Goal: Use online tool/utility: Use online tool/utility

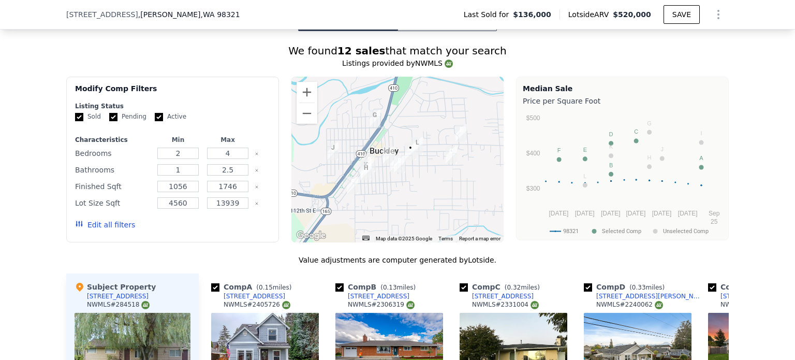
scroll to position [770, 0]
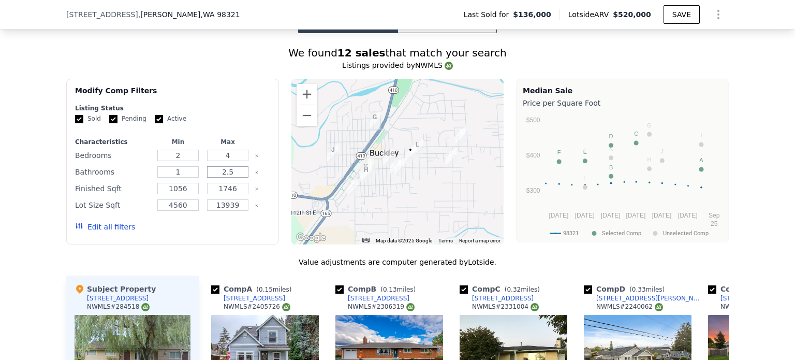
click at [237, 171] on input "2.5" at bounding box center [227, 171] width 41 height 11
type input "1"
click at [224, 223] on button "Update Search" at bounding box center [231, 226] width 78 height 14
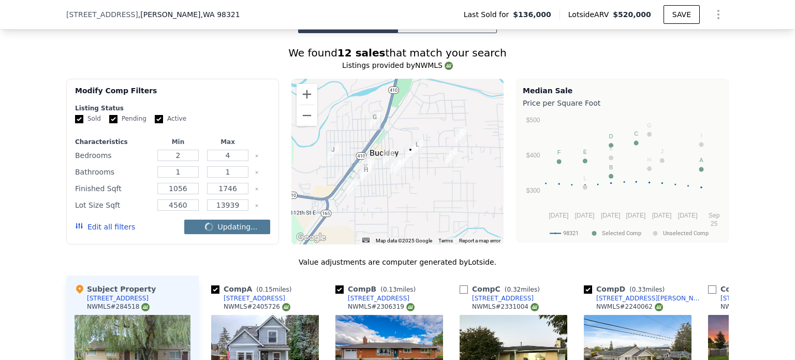
checkbox input "false"
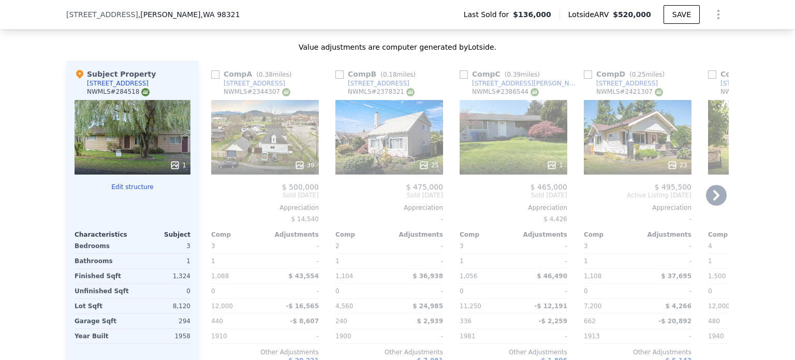
scroll to position [990, 0]
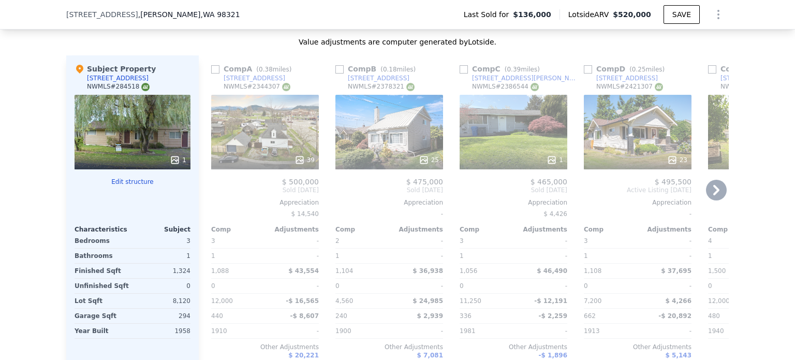
click at [722, 187] on icon at bounding box center [716, 190] width 21 height 21
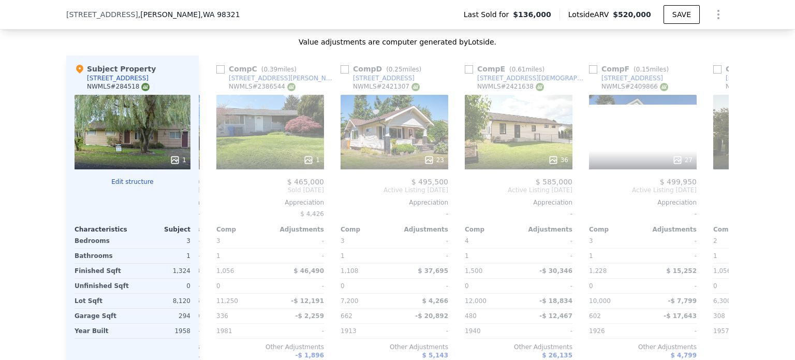
scroll to position [0, 248]
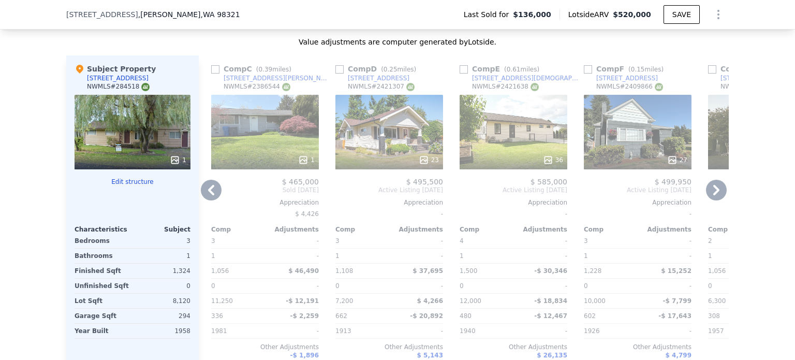
click at [722, 187] on icon at bounding box center [716, 190] width 21 height 21
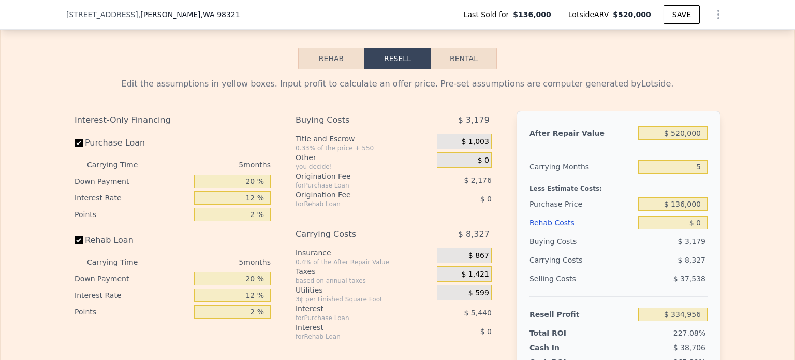
scroll to position [1442, 0]
click at [77, 238] on input "Rehab Loan" at bounding box center [79, 239] width 8 height 8
checkbox input "false"
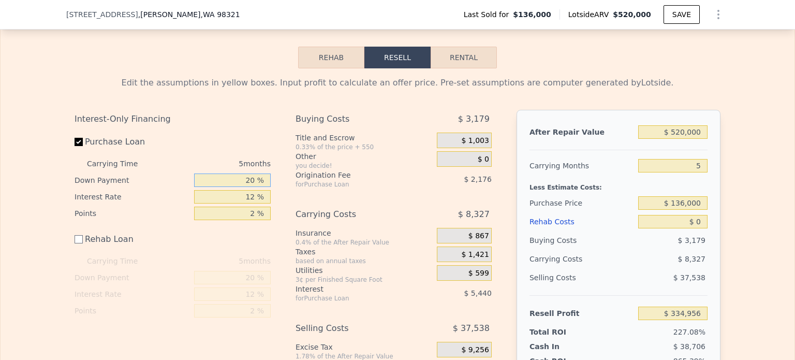
click at [234, 180] on input "20 %" at bounding box center [232, 179] width 77 height 13
type input "1 %"
type input "$ 333,149"
type input "10 %"
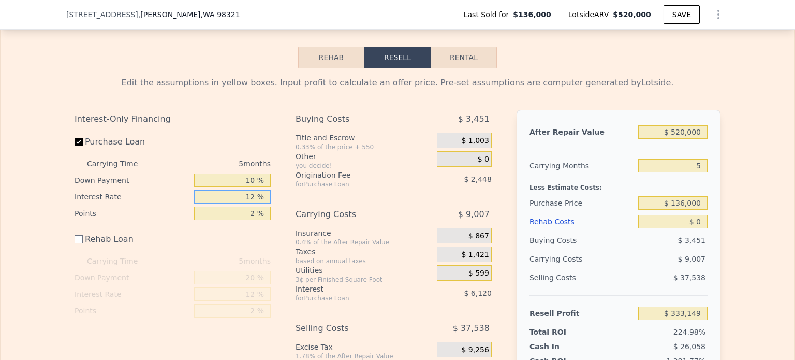
type input "$ 334,004"
click at [482, 156] on span "$ 0" at bounding box center [483, 159] width 11 height 9
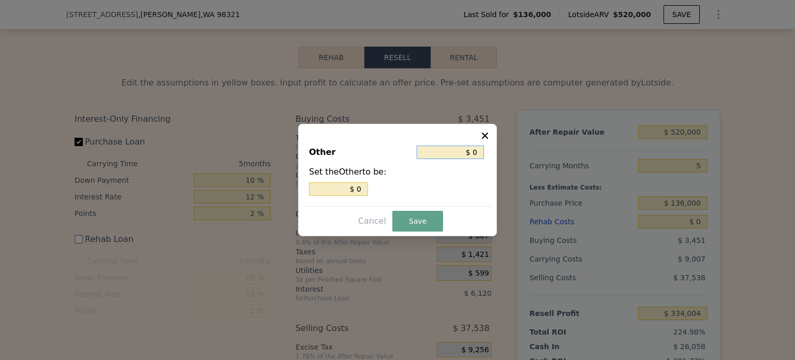
click at [475, 153] on input "$ 0" at bounding box center [450, 151] width 67 height 13
type input "$ 30"
type input "$ 330"
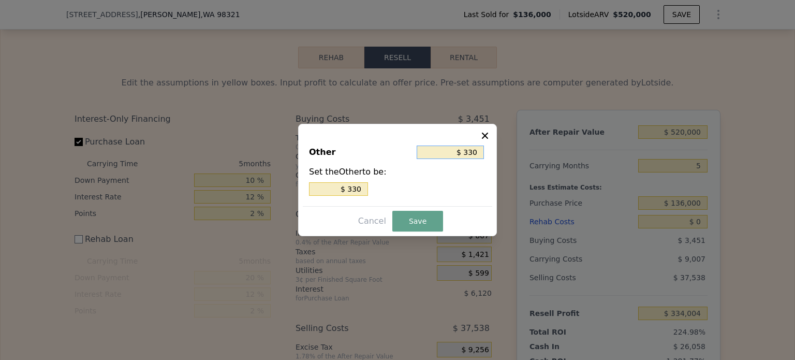
type input "$ 3,330"
click at [426, 223] on button "Save" at bounding box center [417, 221] width 51 height 21
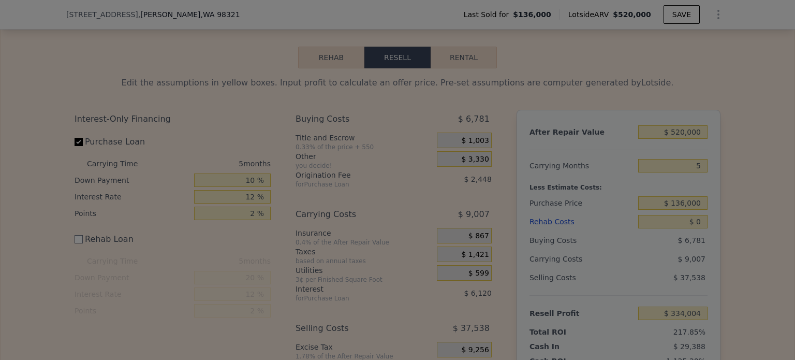
type input "$ 330,674"
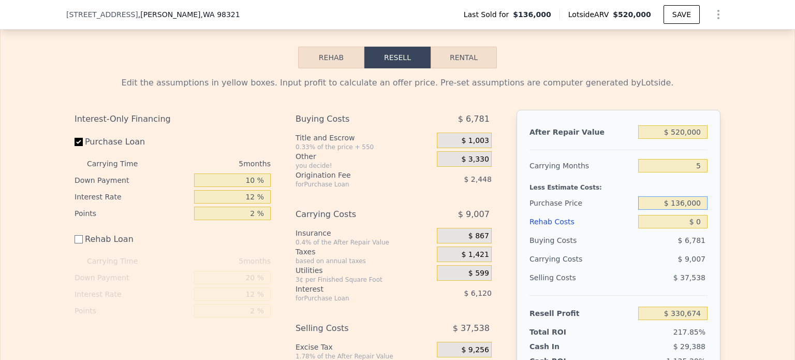
click at [678, 202] on input "$ 136,000" at bounding box center [672, 202] width 69 height 13
type input "$ 300,000"
type input "$ 155,796"
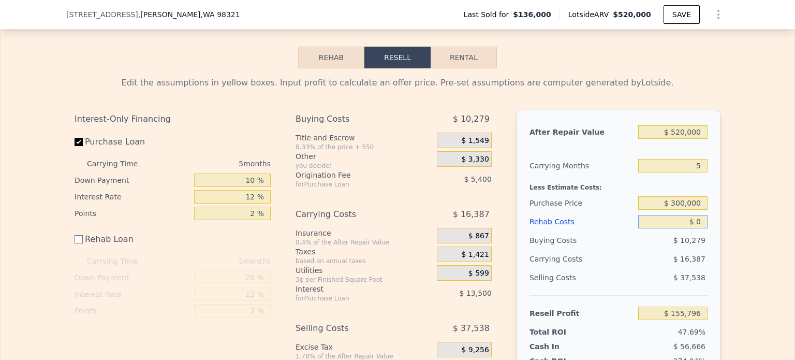
type input "$ 8"
type input "$ 155,788"
type input "$ 85"
type input "$ 155,711"
type input "$ 85,000"
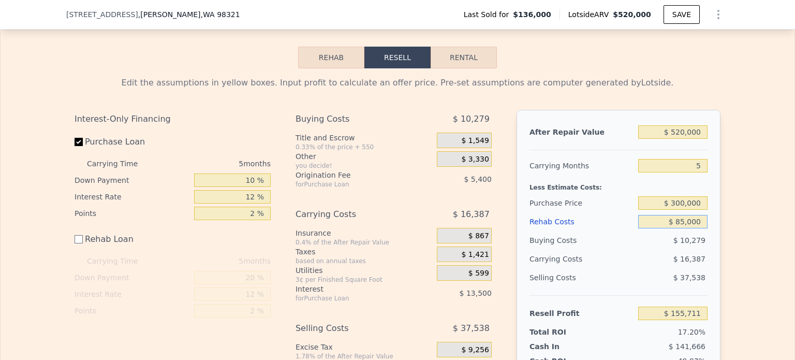
type input "$ 70,796"
type input "$ 85,000"
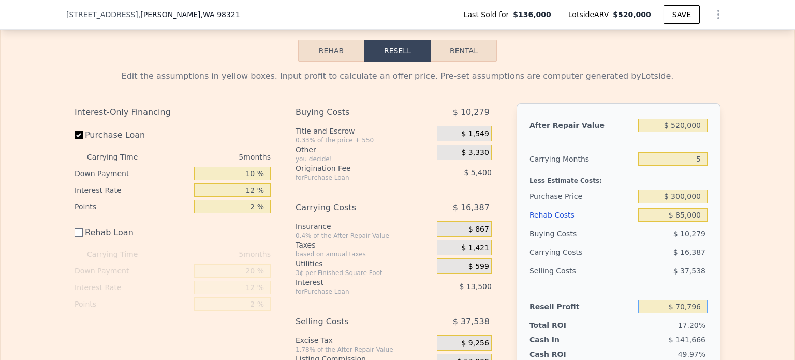
scroll to position [1439, 0]
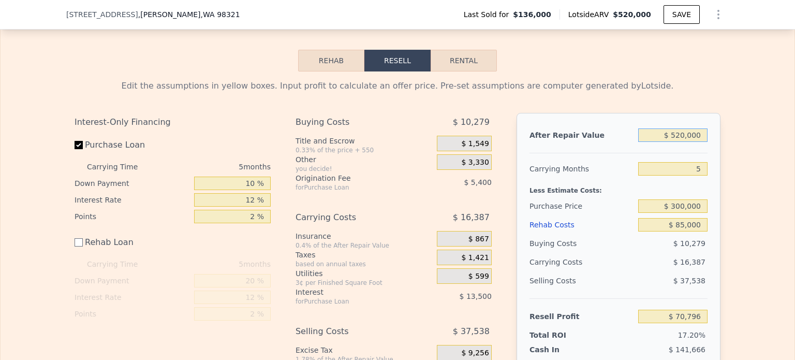
click at [683, 128] on input "$ 520,000" at bounding box center [672, 134] width 69 height 13
type input "$ 500,000"
type input "$ 52,253"
type input "$ 500,000"
type input "4"
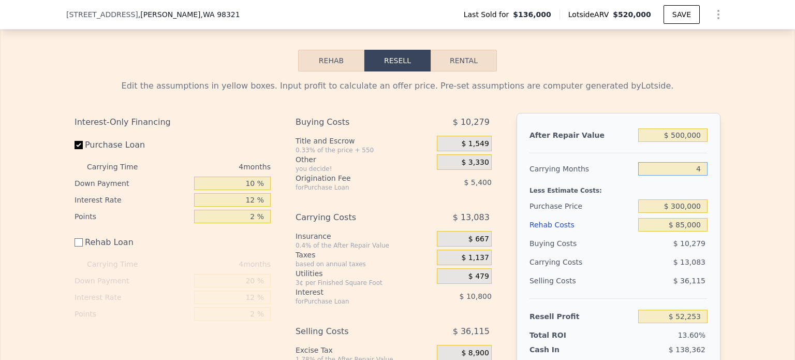
type input "$ 55,523"
type input "4"
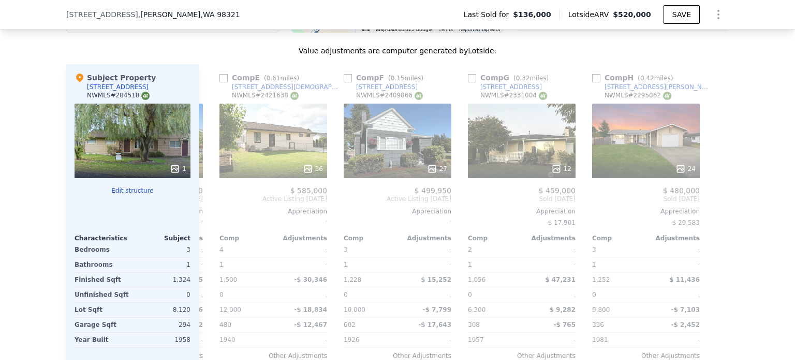
scroll to position [979, 0]
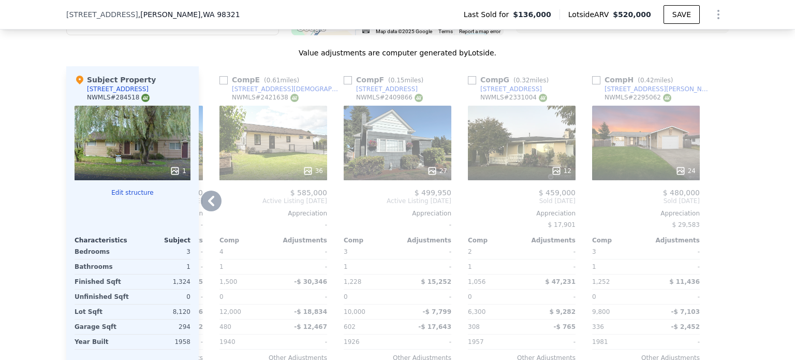
click at [209, 197] on icon at bounding box center [211, 201] width 6 height 10
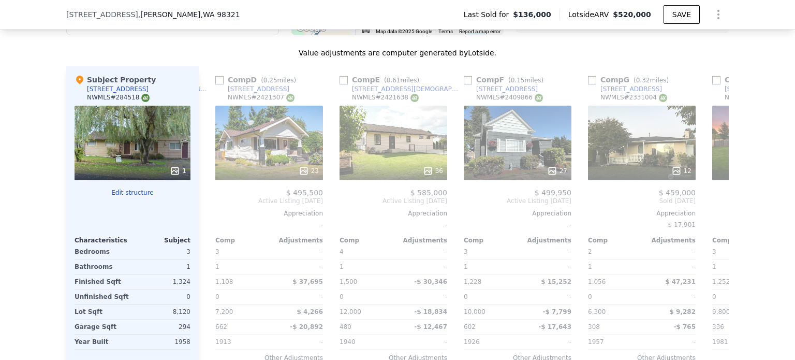
click at [209, 197] on div "Comp A ( 0.38 miles) [STREET_ADDRESS] 39 $ 500,000 Sold [DATE] Appreciation $ 1…" at bounding box center [464, 232] width 530 height 333
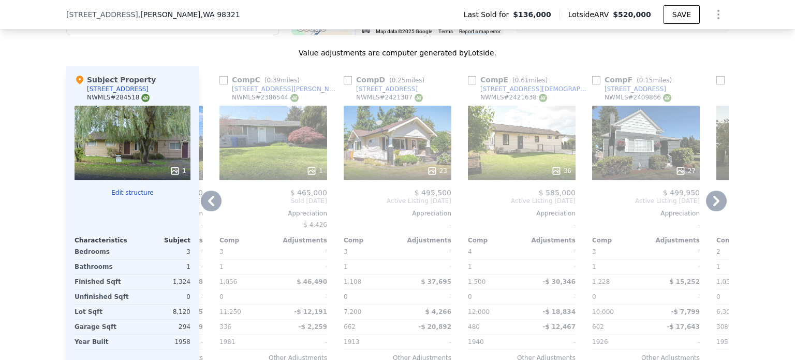
click at [209, 197] on icon at bounding box center [211, 201] width 6 height 10
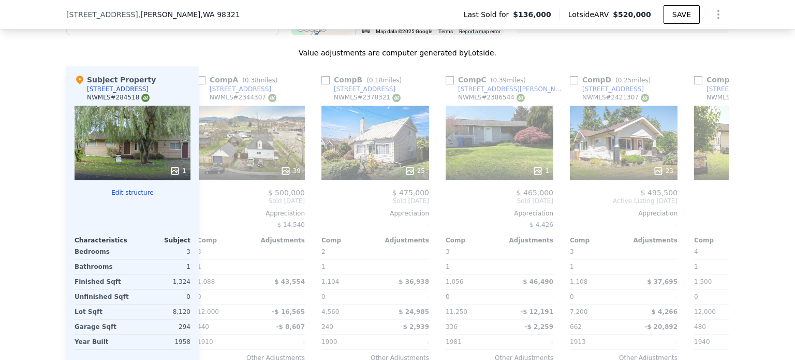
scroll to position [0, 0]
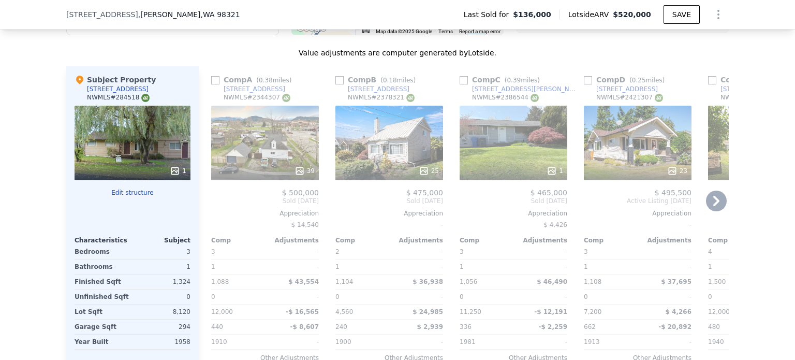
click at [209, 197] on div "Comp A ( 0.38 miles) [STREET_ADDRESS] 39 $ 500,000 Sold [DATE] Appreciation $ 1…" at bounding box center [265, 232] width 116 height 333
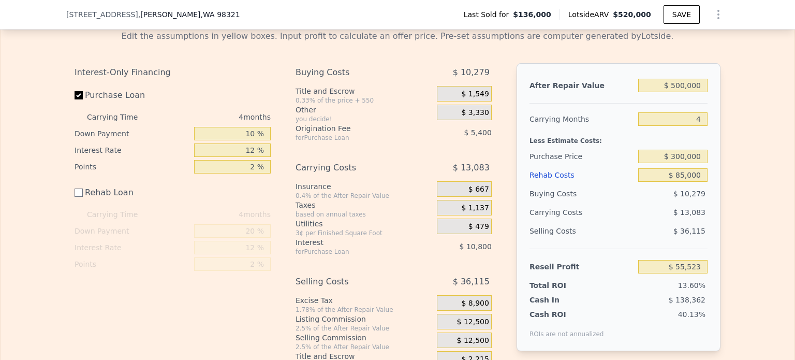
scroll to position [1476, 0]
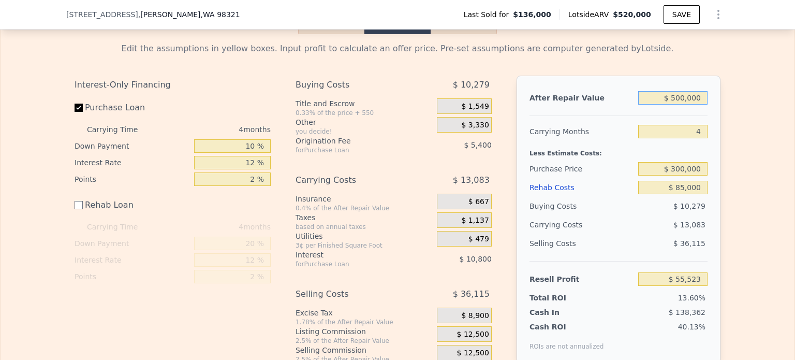
drag, startPoint x: 689, startPoint y: 94, endPoint x: 677, endPoint y: 91, distance: 12.7
click at [677, 91] on input "$ 500,000" at bounding box center [672, 97] width 69 height 13
type input "$ 4,000"
type input "-$ 404,534"
type input "$ 49,000"
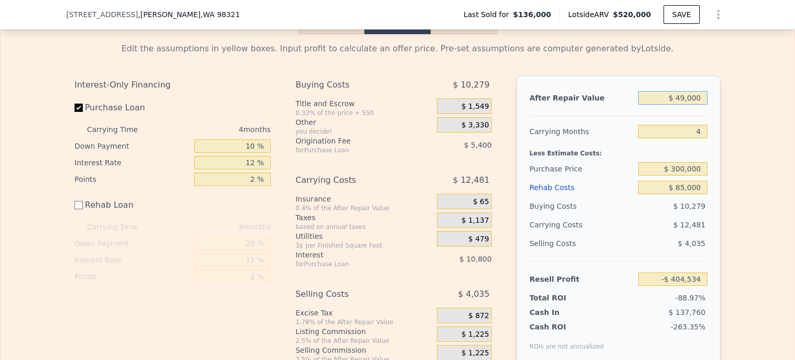
type input "-$ 362,795"
type input "$ 4,000"
type input "-$ 404,534"
type input "$ 48,000"
type input "-$ 363,723"
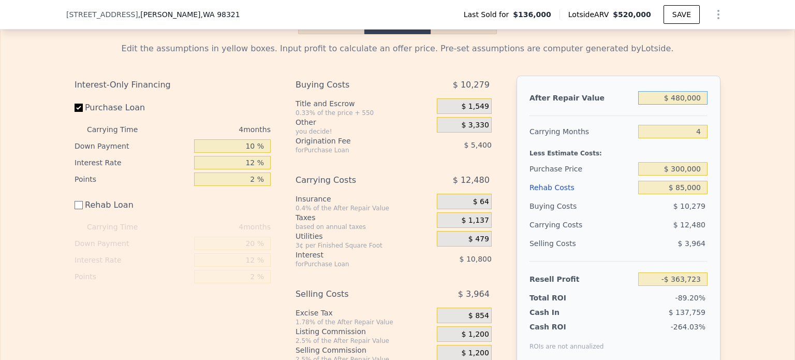
type input "$ 4,800,000"
type input "$ 4,043,931"
type input "$ 480,000"
type input "$ 36,973"
type input "$ 480,000"
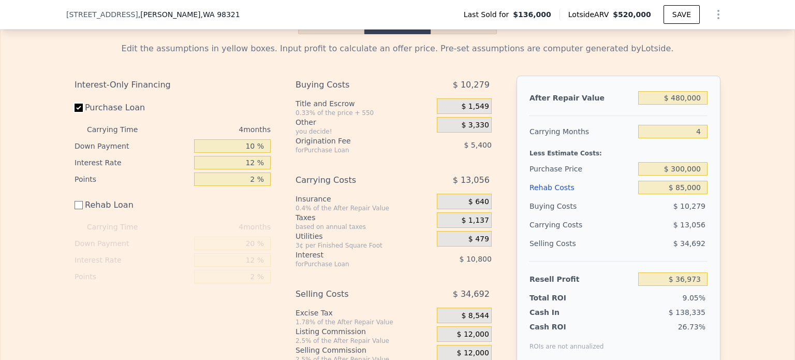
click at [77, 104] on input "Purchase Loan" at bounding box center [79, 108] width 8 height 8
checkbox input "false"
type input "$ 53,173"
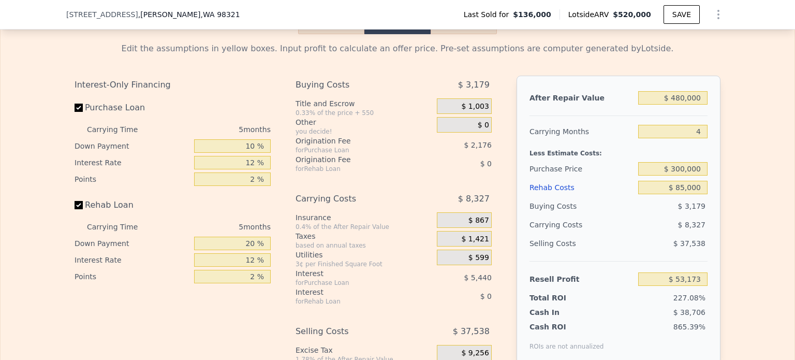
type input "2.5"
checkbox input "true"
type input "$ 520,000"
type input "5"
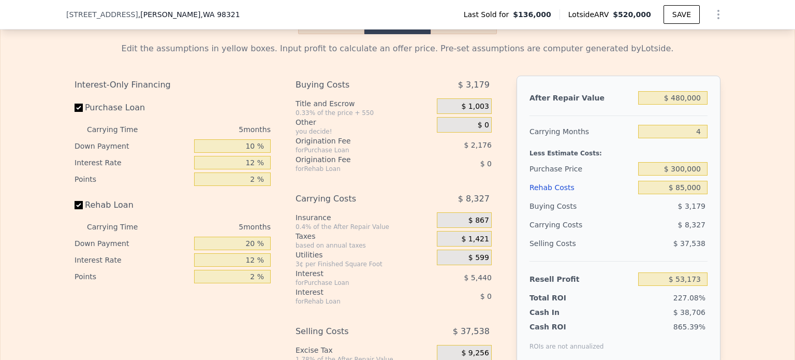
type input "$ 0"
type input "$ 334,956"
checkbox input "true"
